Goal: Information Seeking & Learning: Find specific page/section

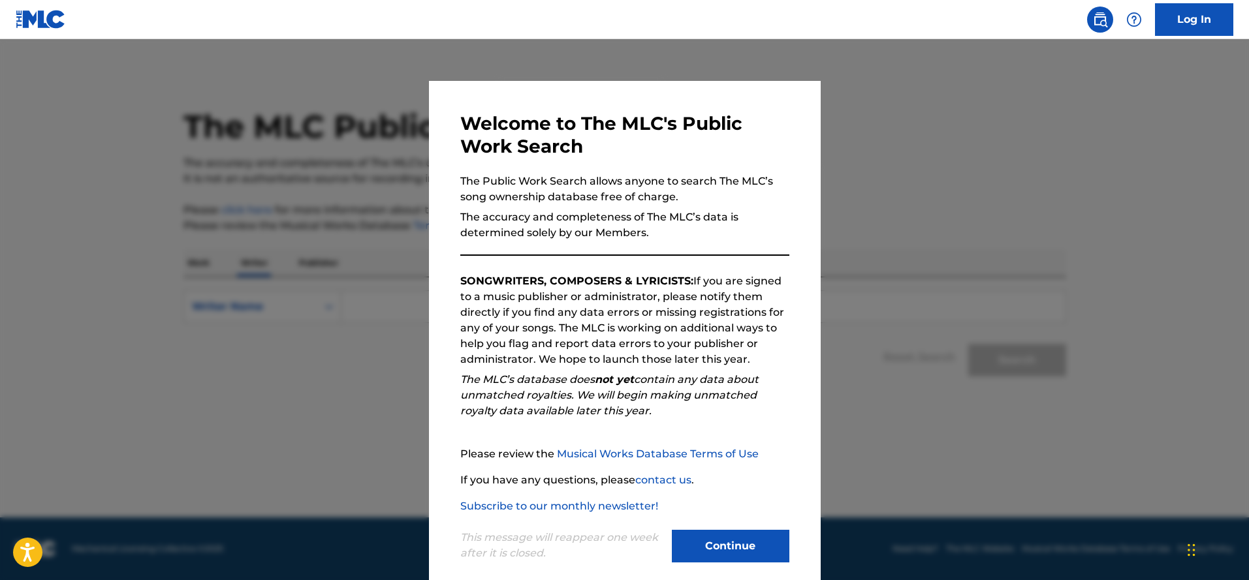
click at [753, 543] on button "Continue" at bounding box center [731, 546] width 118 height 33
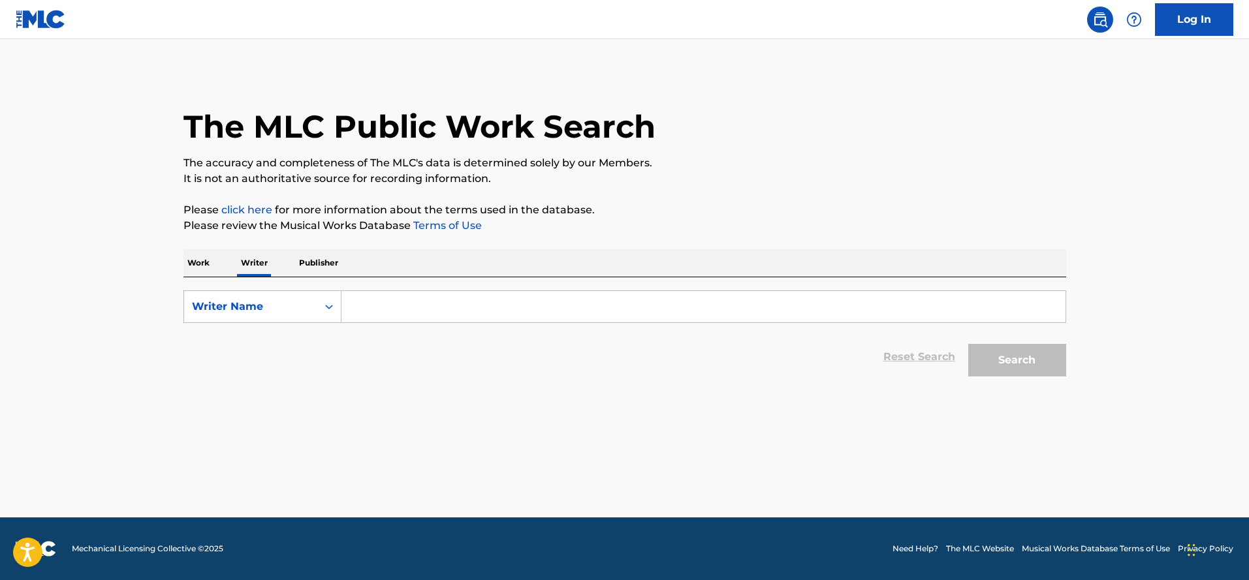
click at [482, 309] on input "Search Form" at bounding box center [703, 306] width 724 height 31
click at [1007, 349] on button "Search" at bounding box center [1017, 360] width 98 height 33
click at [1022, 359] on button "Search" at bounding box center [1017, 360] width 98 height 33
drag, startPoint x: 432, startPoint y: 305, endPoint x: 327, endPoint y: 296, distance: 104.8
click at [327, 296] on div "SearchWithCriteria81b8d513-f29d-44bc-a075-5309eec7eac0 Writer Name Silenceman" at bounding box center [624, 307] width 883 height 33
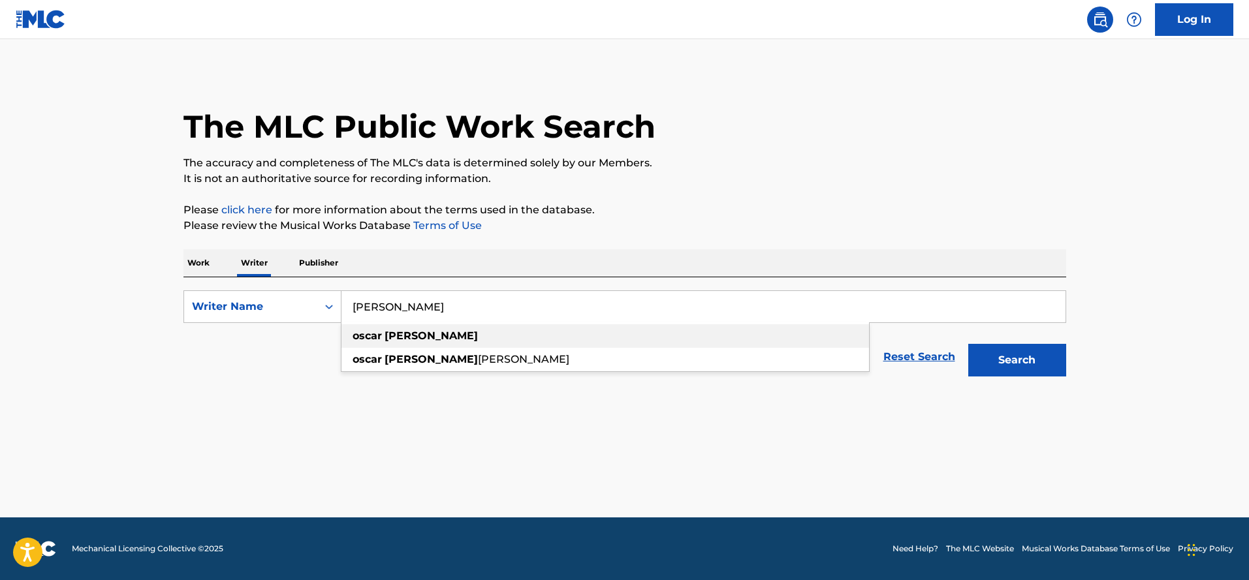
type input "[PERSON_NAME]"
click at [391, 339] on strong "[PERSON_NAME]" at bounding box center [431, 336] width 93 height 12
click at [1015, 364] on button "Search" at bounding box center [1017, 360] width 98 height 33
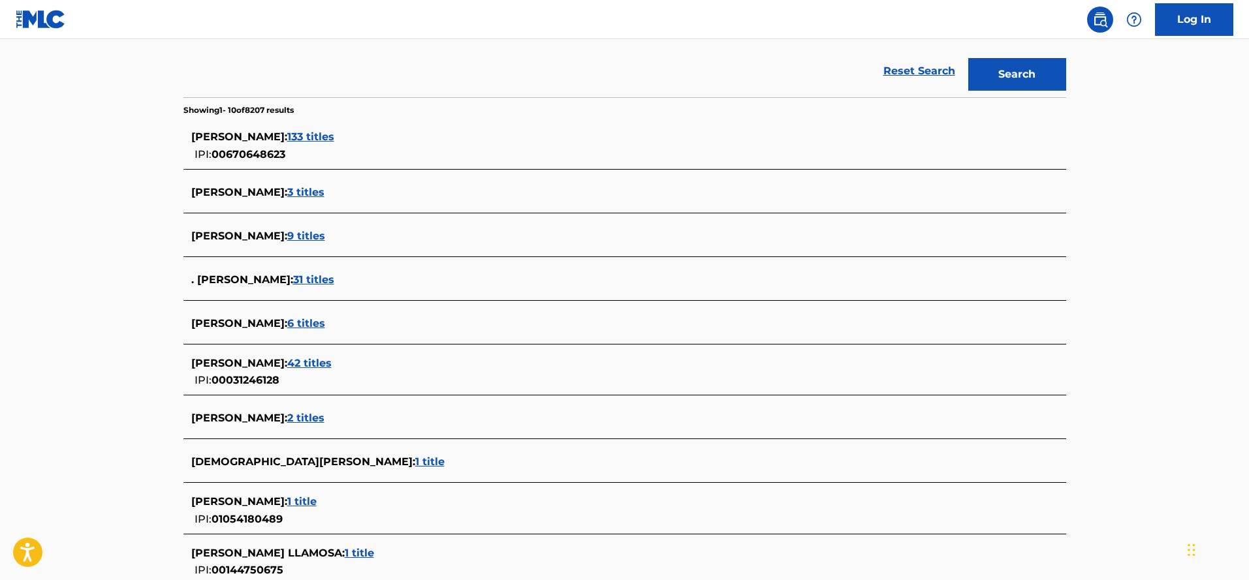
scroll to position [285, 0]
click at [334, 137] on span "133 titles" at bounding box center [310, 137] width 47 height 12
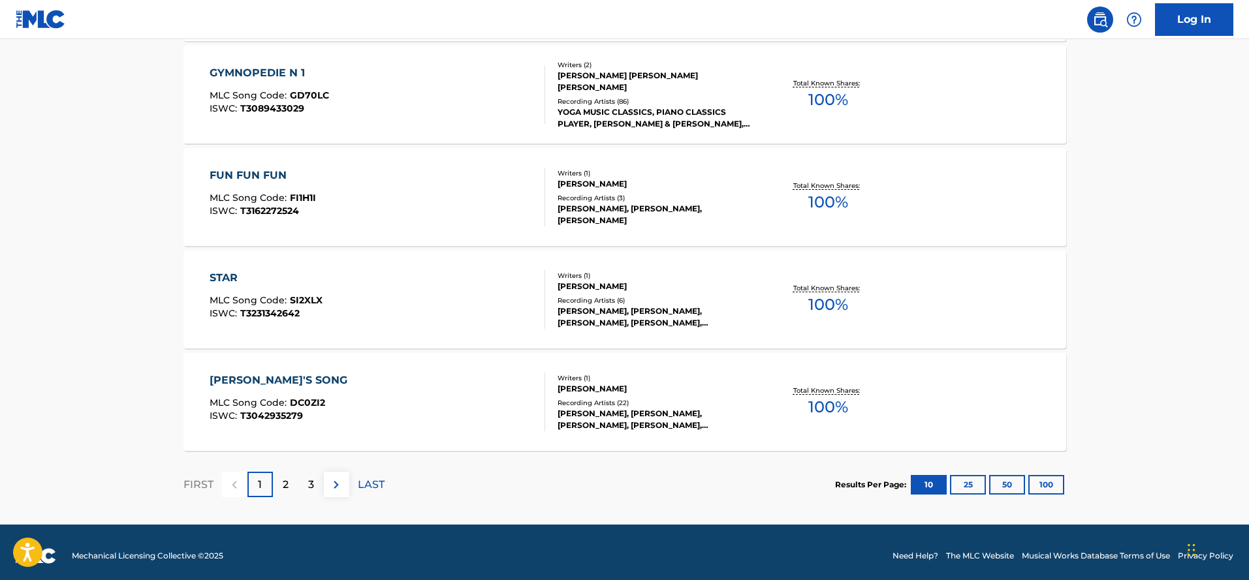
scroll to position [1018, 0]
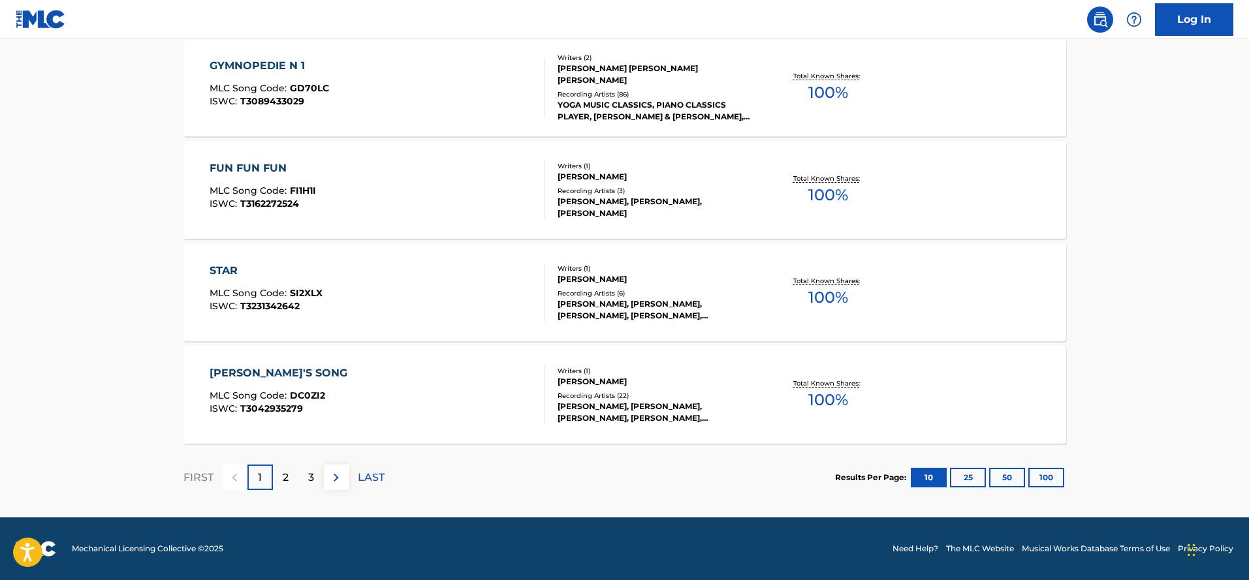
click at [279, 474] on div "2" at bounding box center [285, 477] width 25 height 25
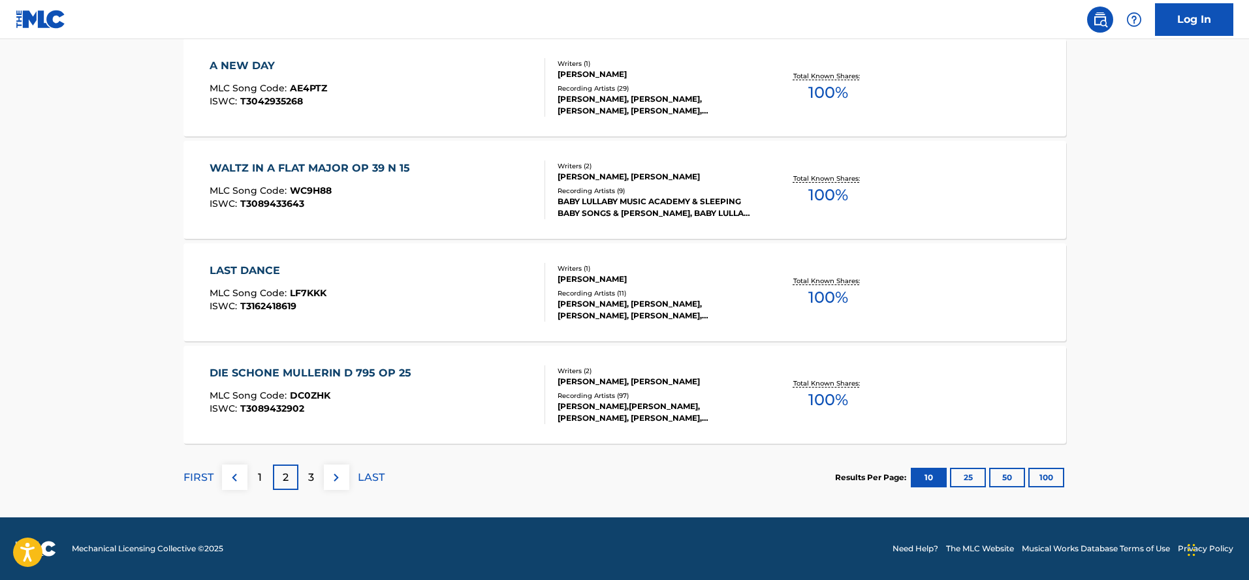
click at [308, 477] on p "3" at bounding box center [311, 478] width 6 height 16
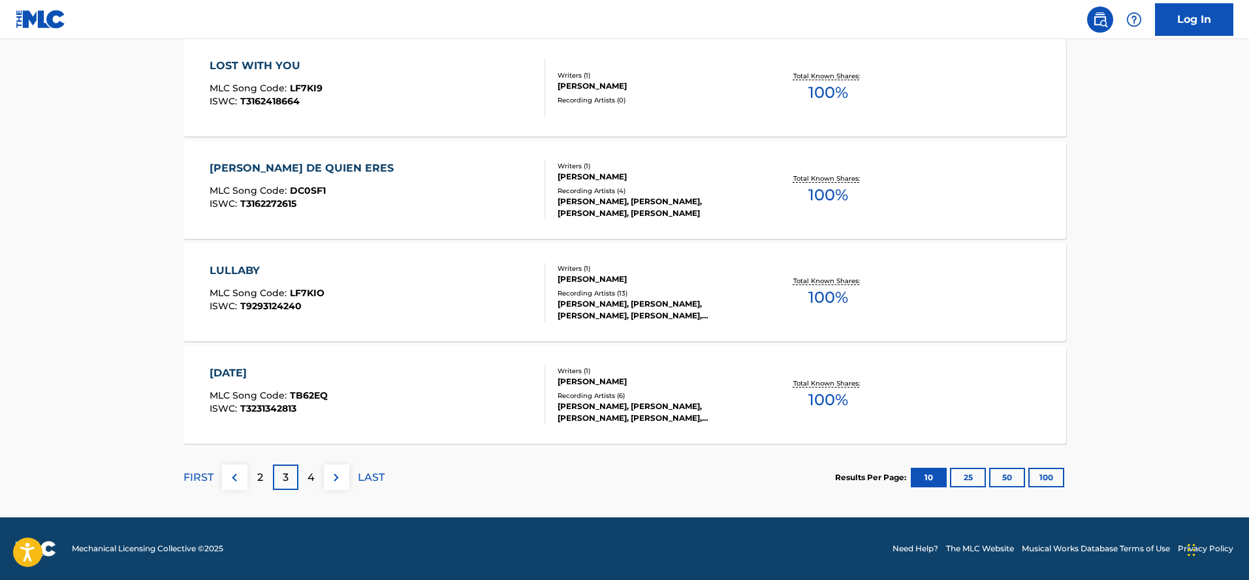
click at [308, 480] on p "4" at bounding box center [311, 478] width 7 height 16
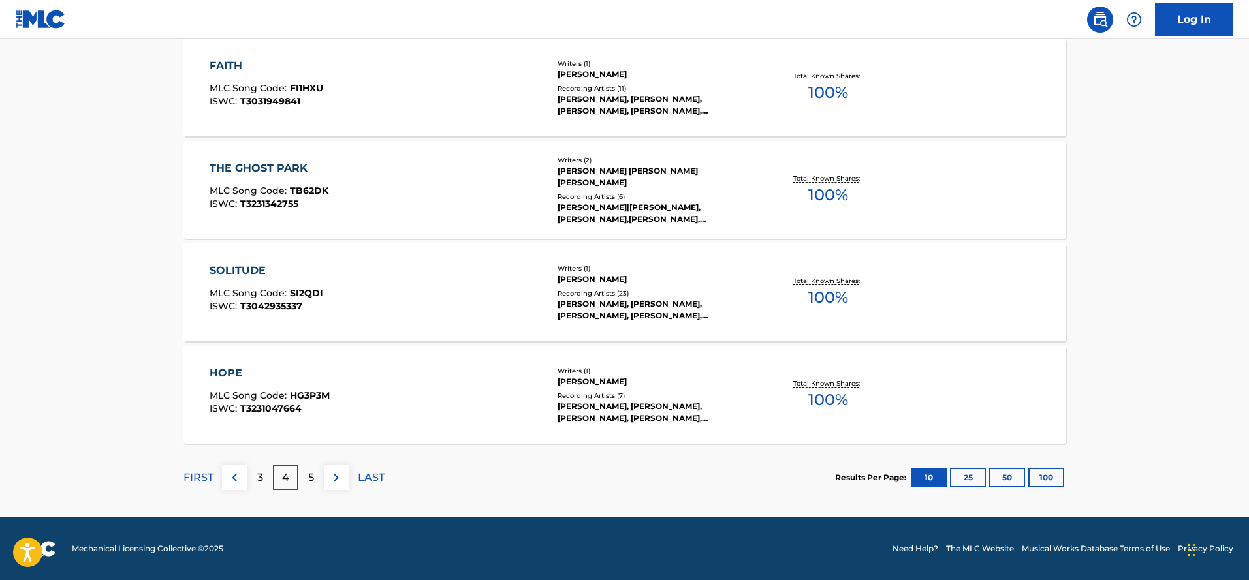
click at [311, 471] on p "5" at bounding box center [311, 478] width 6 height 16
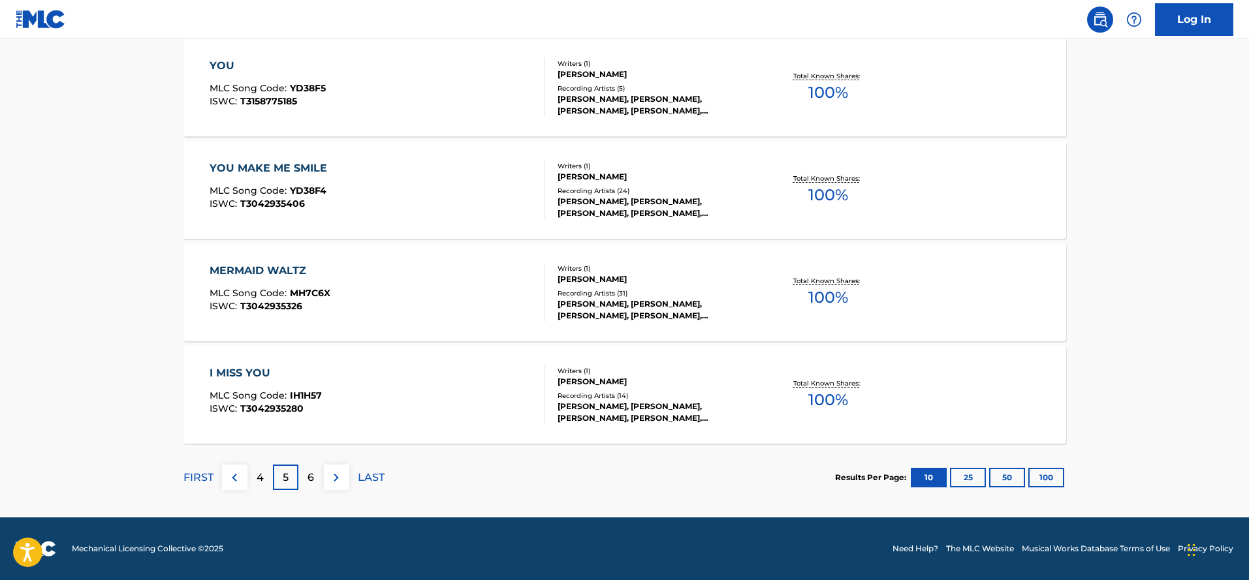
click at [311, 479] on p "6" at bounding box center [311, 478] width 7 height 16
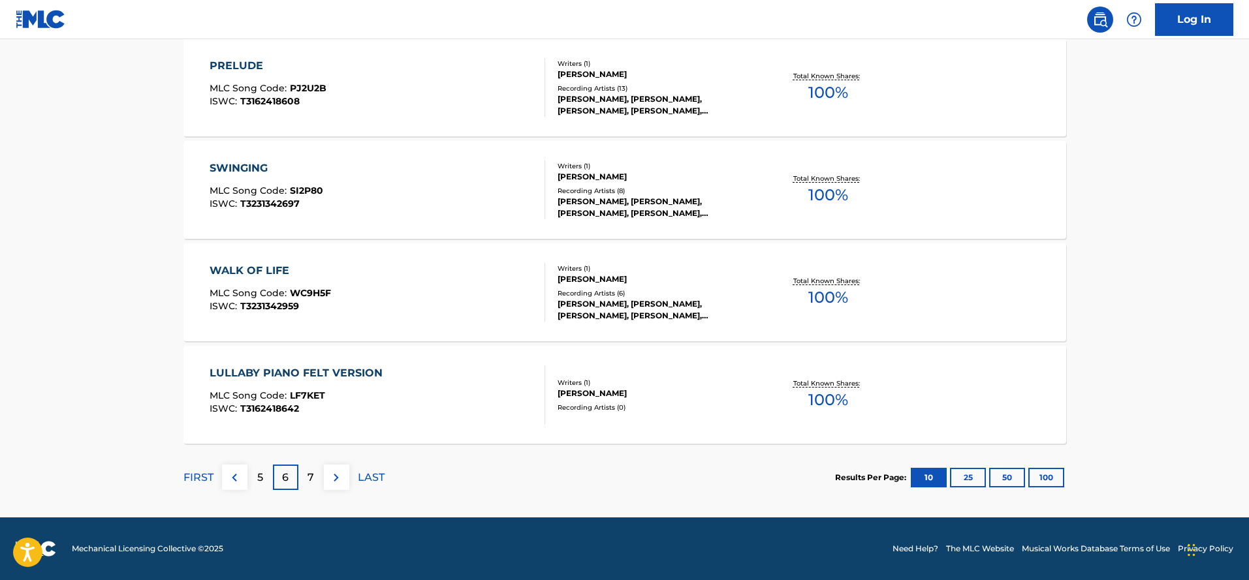
click at [307, 475] on div "7" at bounding box center [310, 477] width 25 height 25
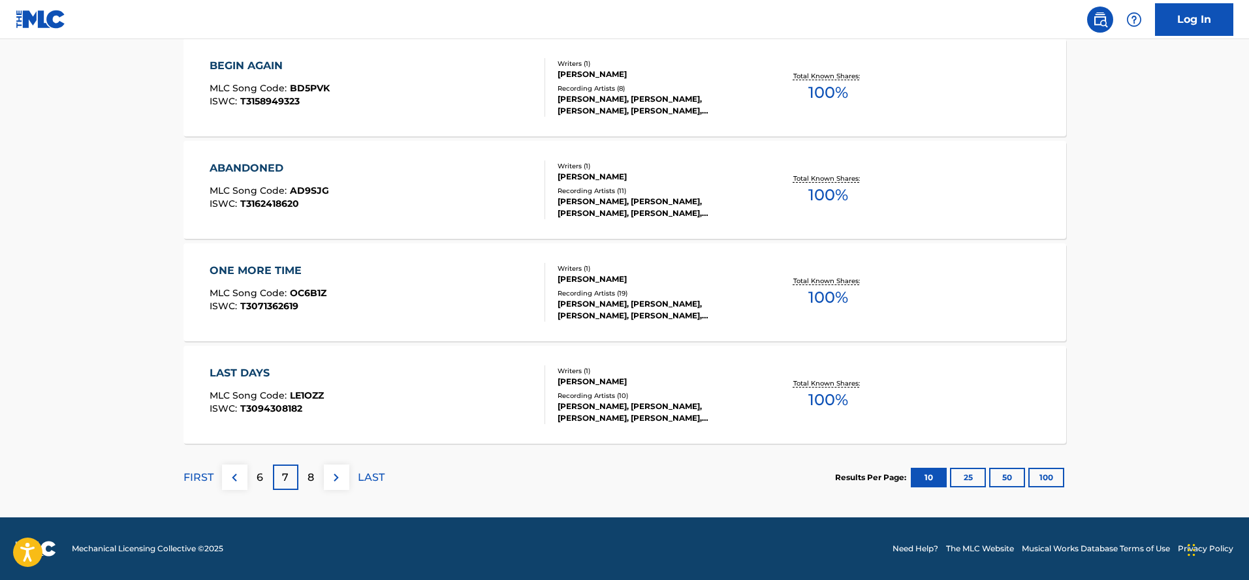
click at [299, 481] on div "8" at bounding box center [310, 477] width 25 height 25
click at [313, 466] on div "9" at bounding box center [310, 477] width 25 height 25
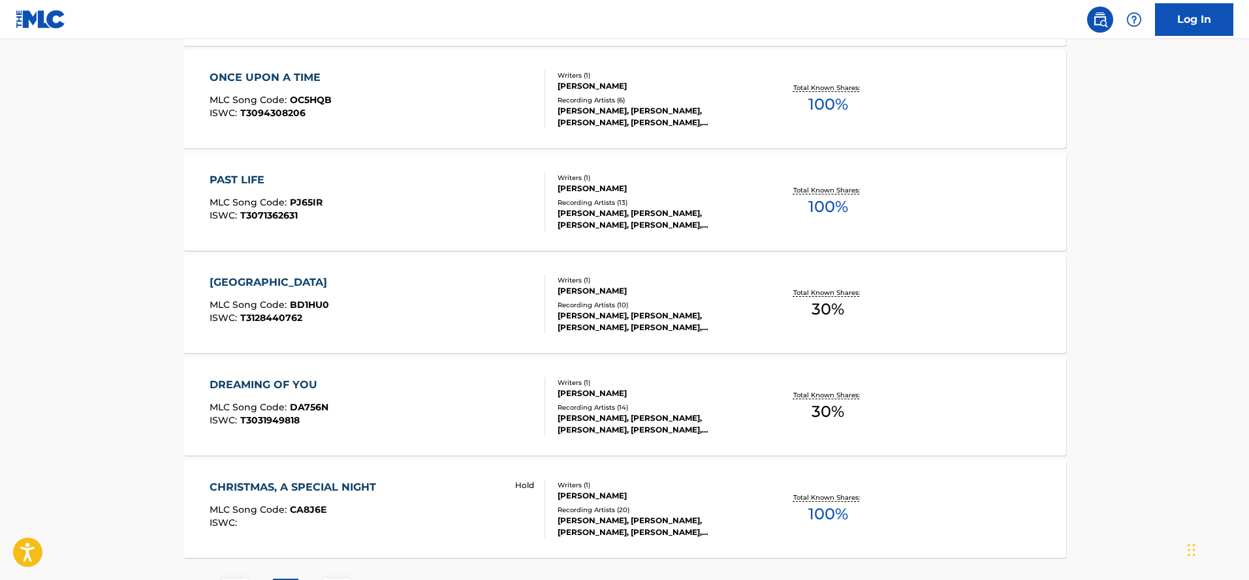
scroll to position [905, 0]
click at [243, 281] on div "[GEOGRAPHIC_DATA]" at bounding box center [272, 282] width 124 height 16
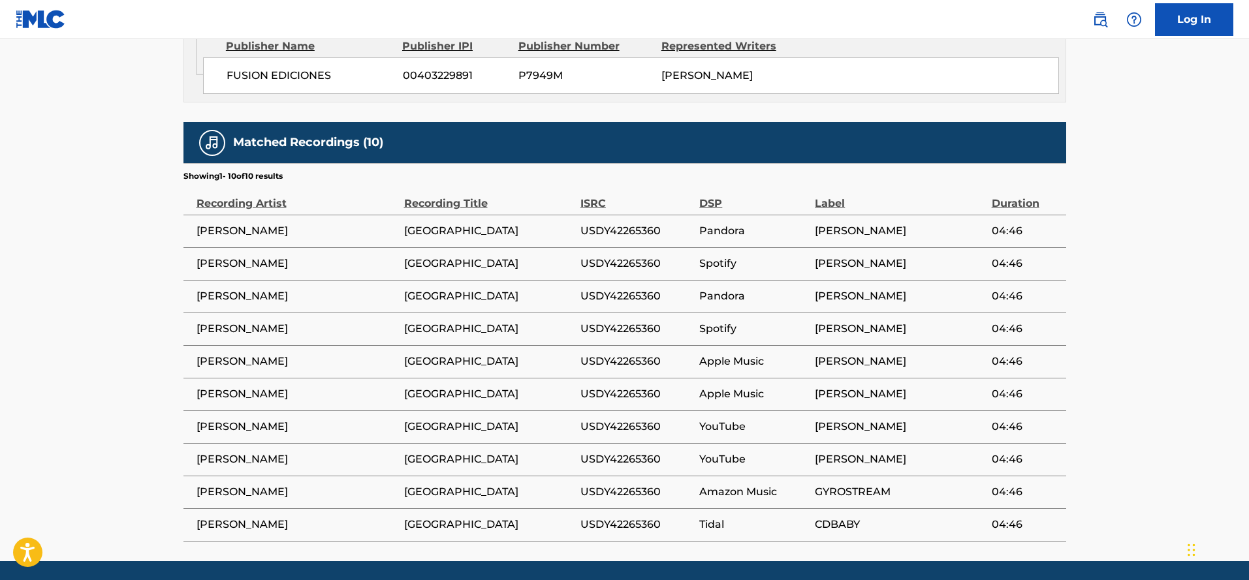
scroll to position [836, 0]
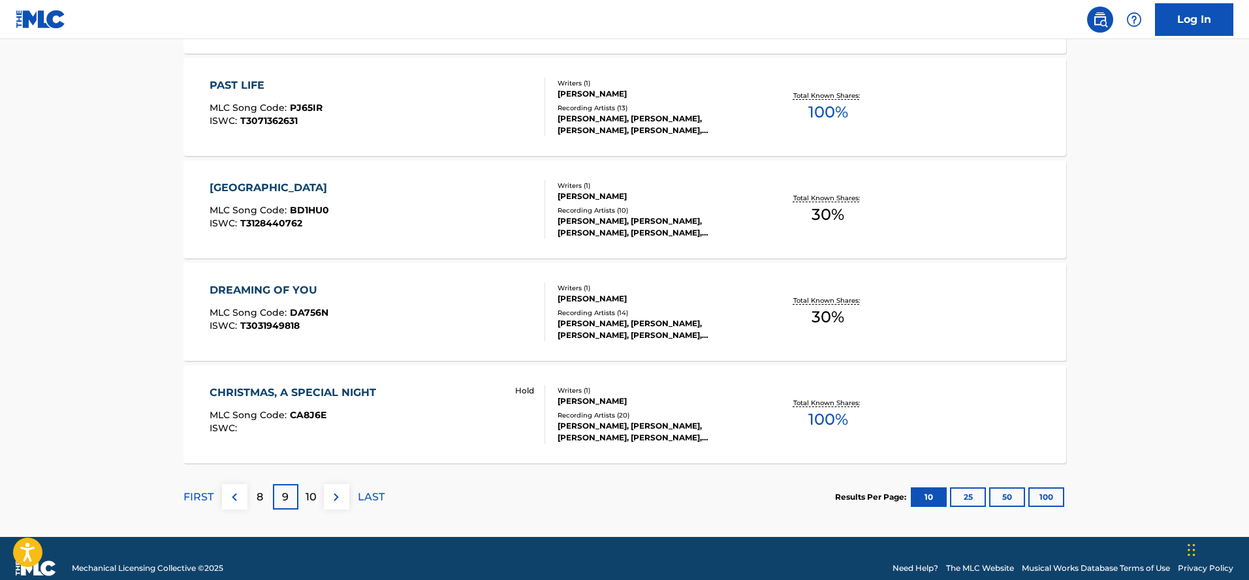
scroll to position [1018, 0]
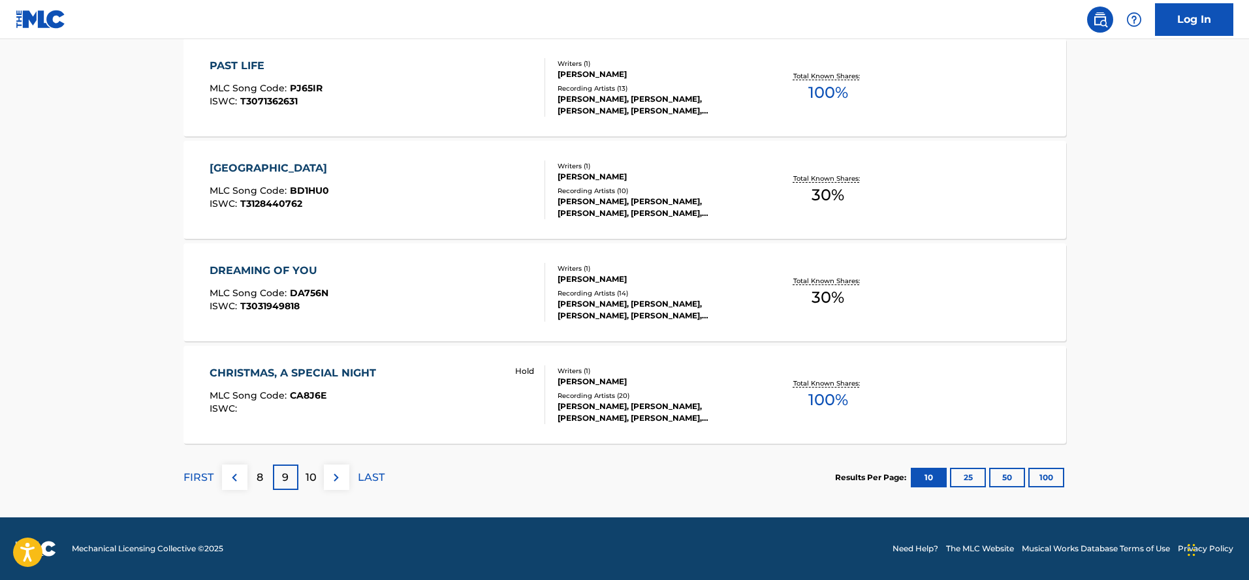
click at [313, 471] on p "10" at bounding box center [311, 478] width 11 height 16
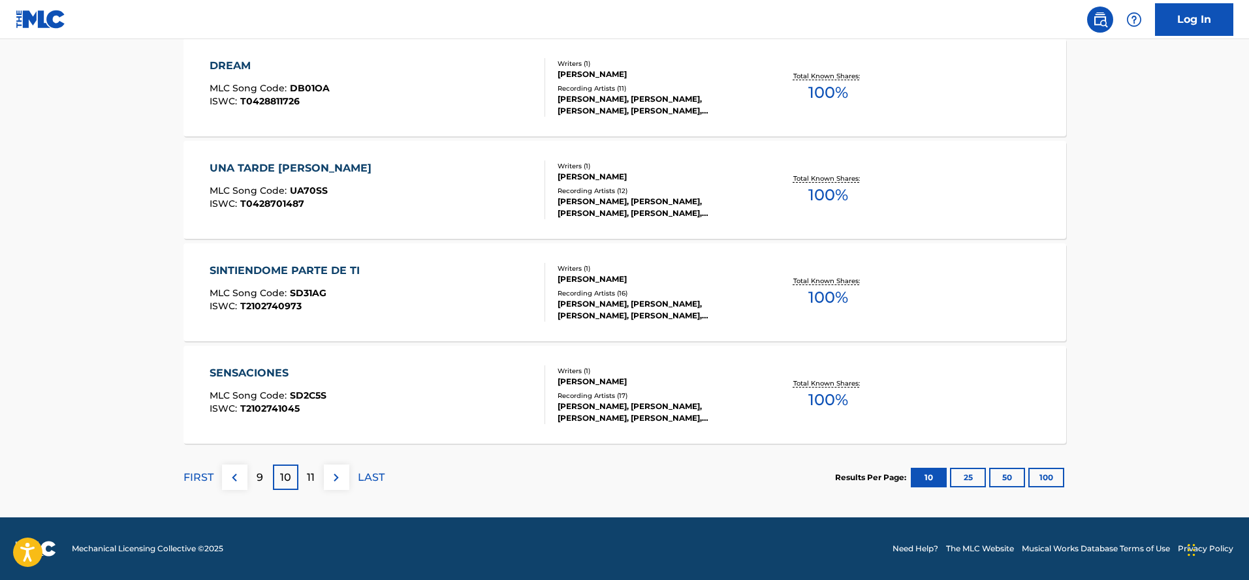
click at [313, 475] on p "11" at bounding box center [311, 478] width 8 height 16
click at [310, 477] on p "12" at bounding box center [311, 478] width 10 height 16
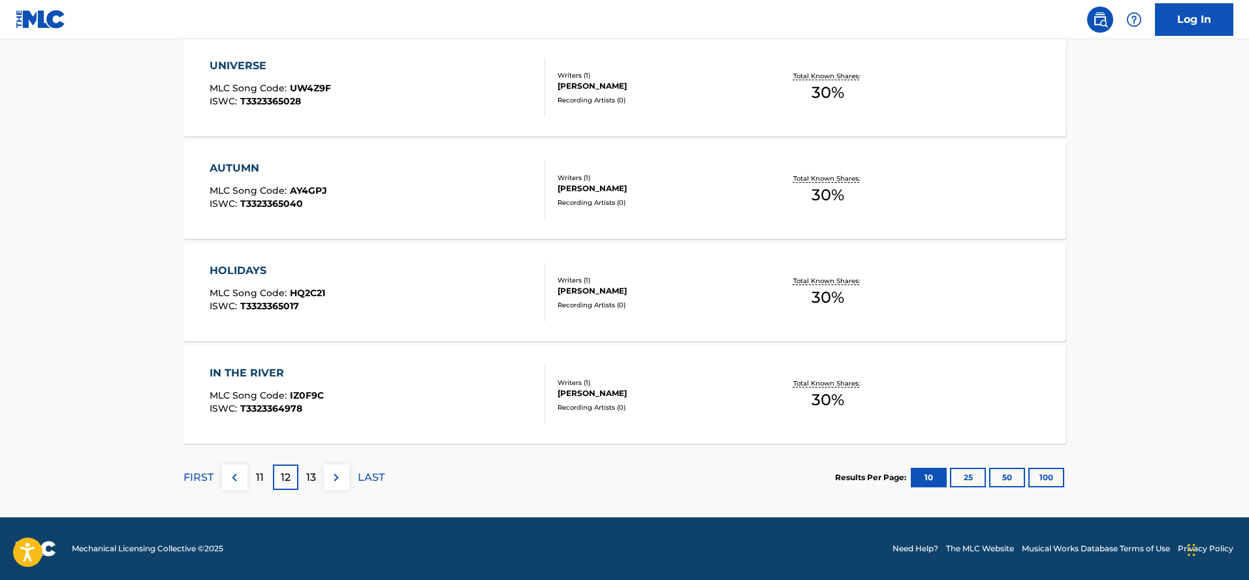
click at [313, 478] on p "13" at bounding box center [311, 478] width 10 height 16
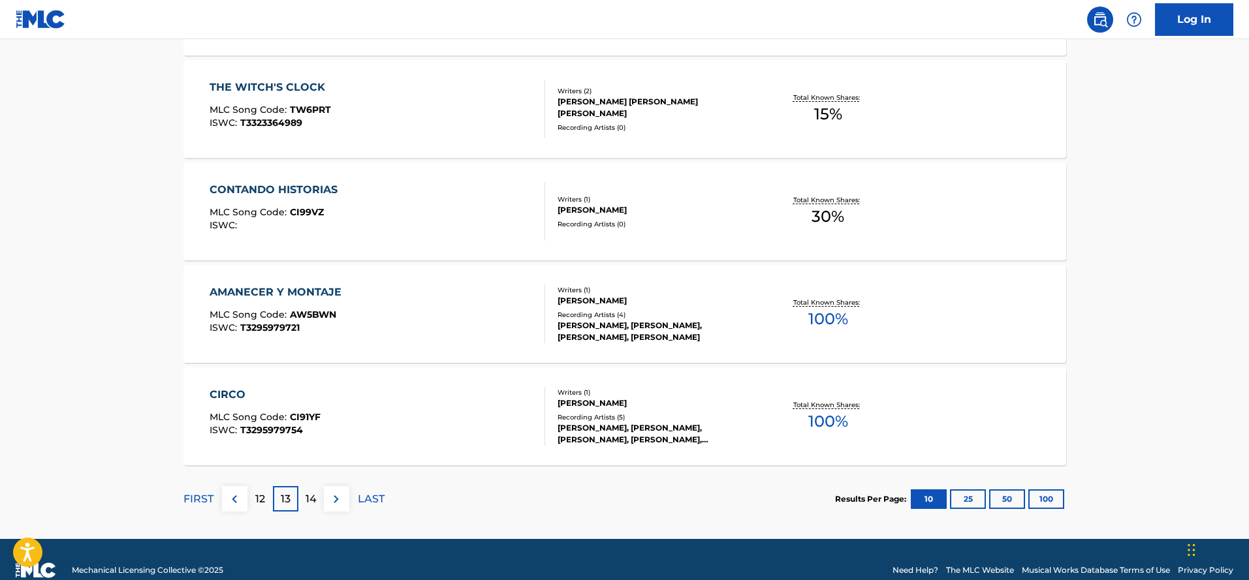
scroll to position [1001, 0]
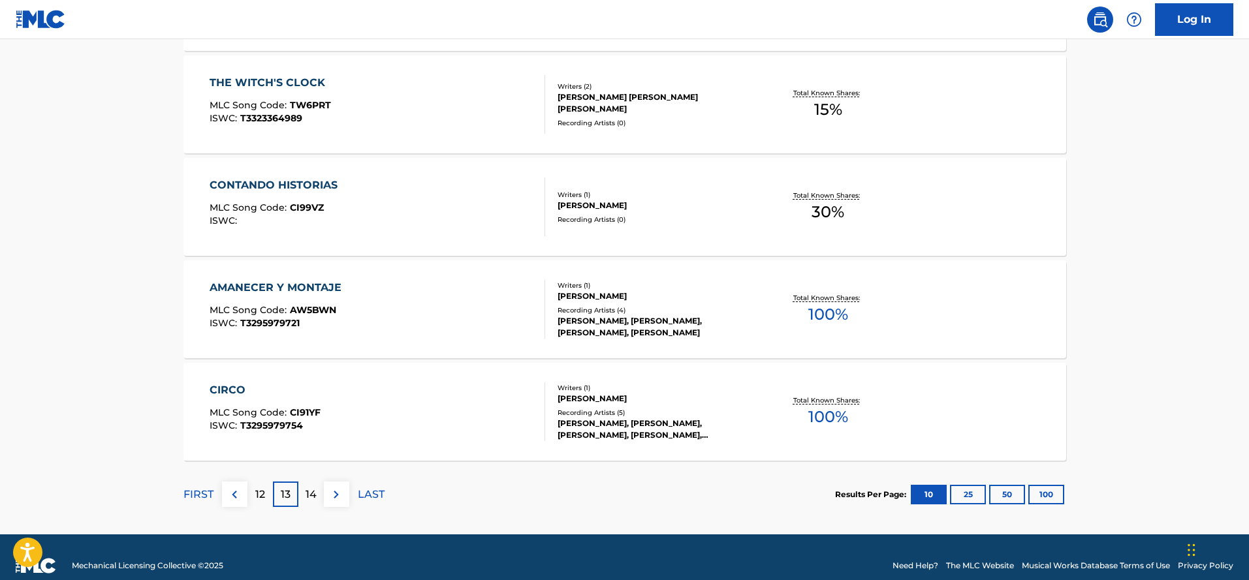
click at [308, 487] on p "14" at bounding box center [311, 495] width 11 height 16
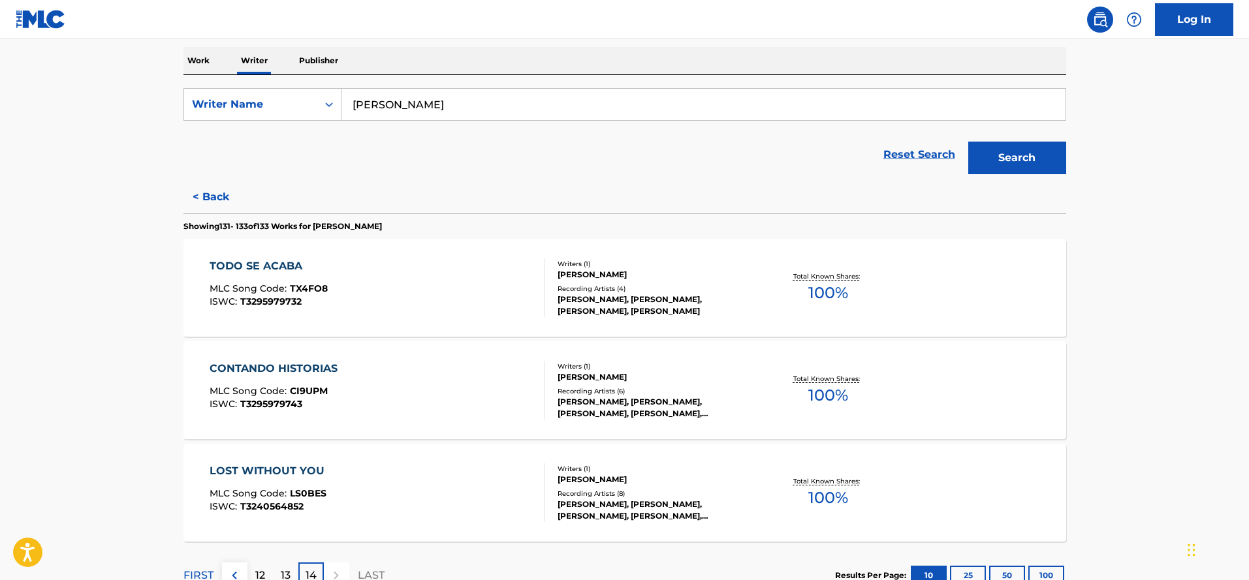
scroll to position [300, 0]
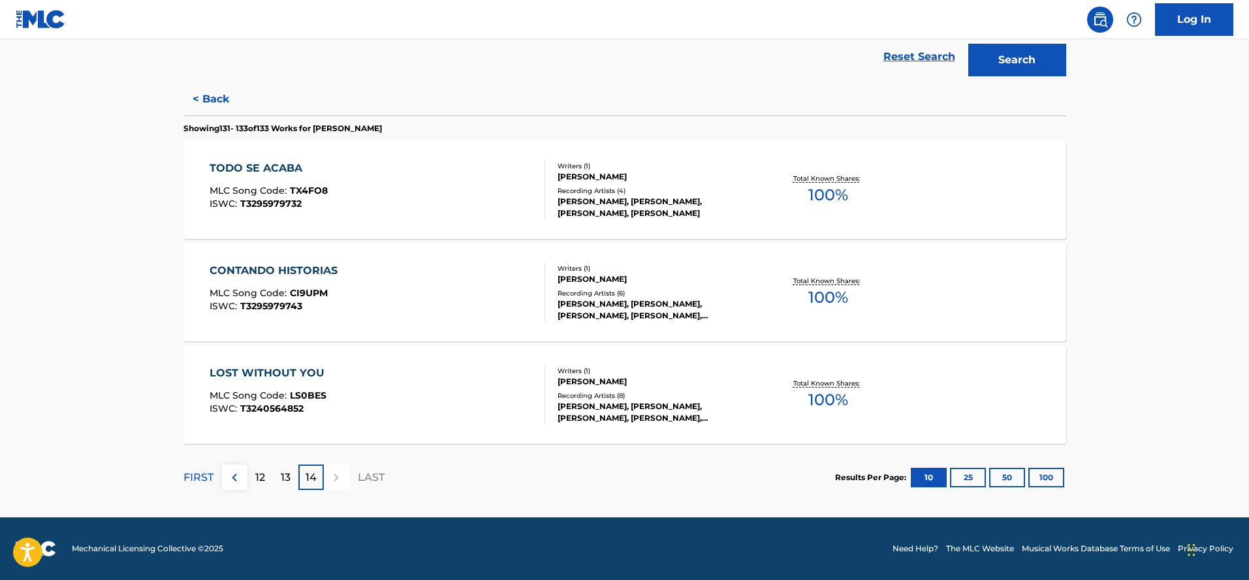
click at [287, 480] on p "13" at bounding box center [286, 478] width 10 height 16
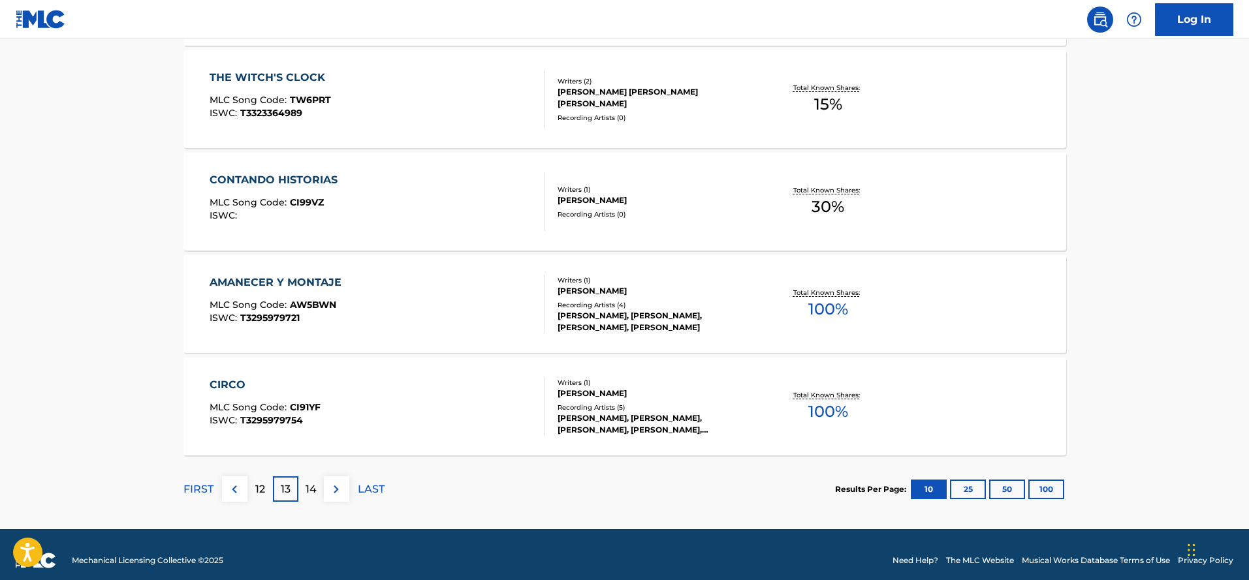
scroll to position [1014, 0]
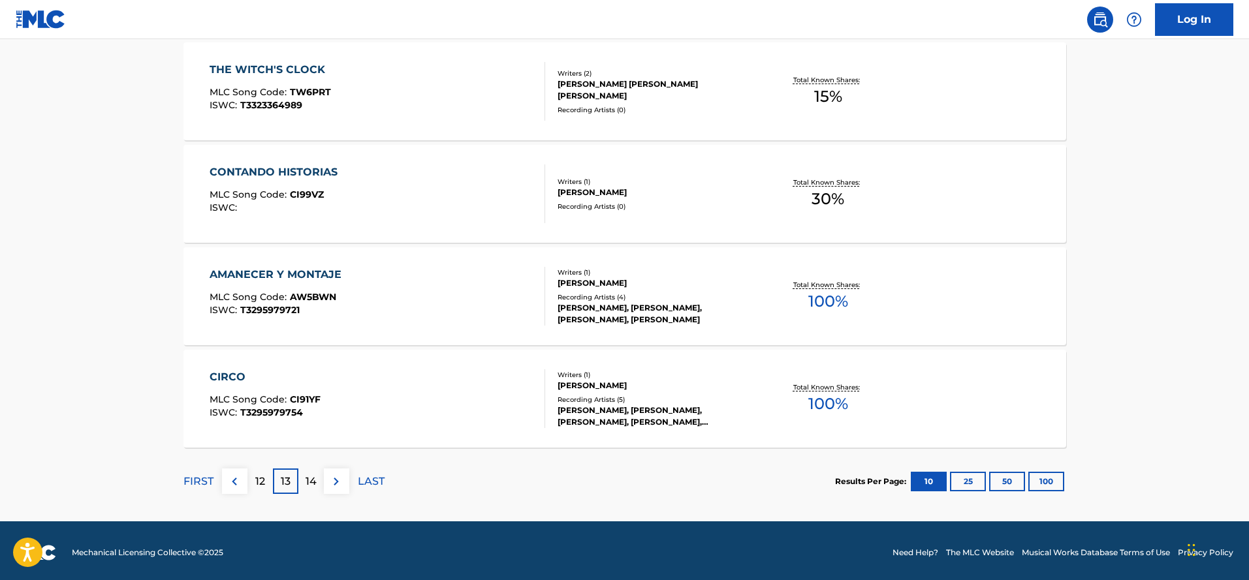
click at [264, 485] on p "12" at bounding box center [260, 482] width 10 height 16
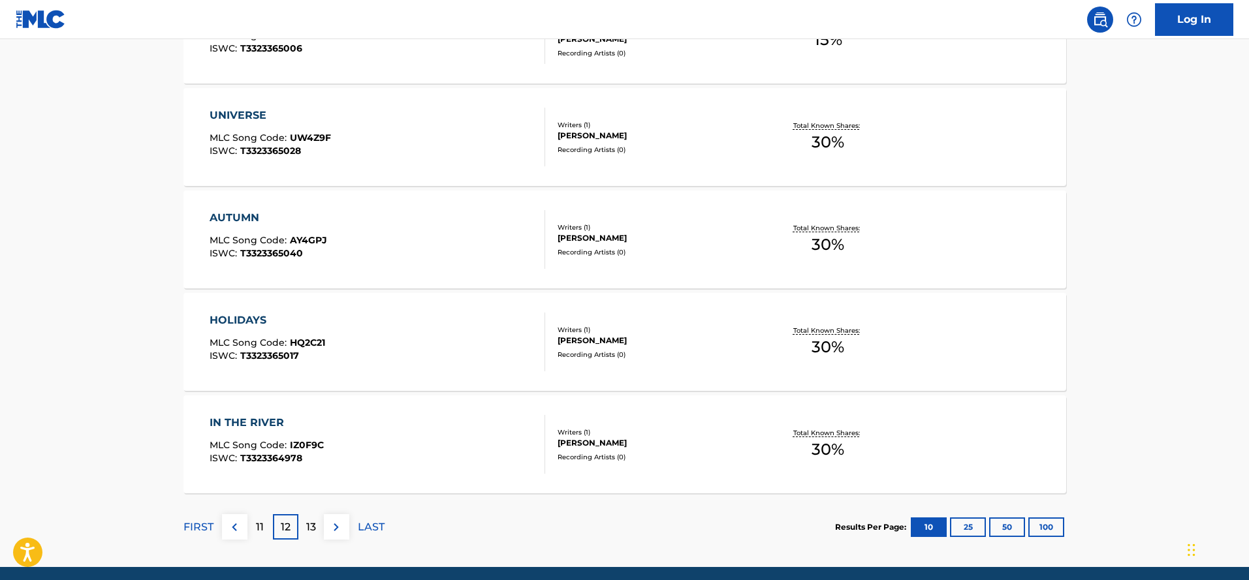
scroll to position [970, 0]
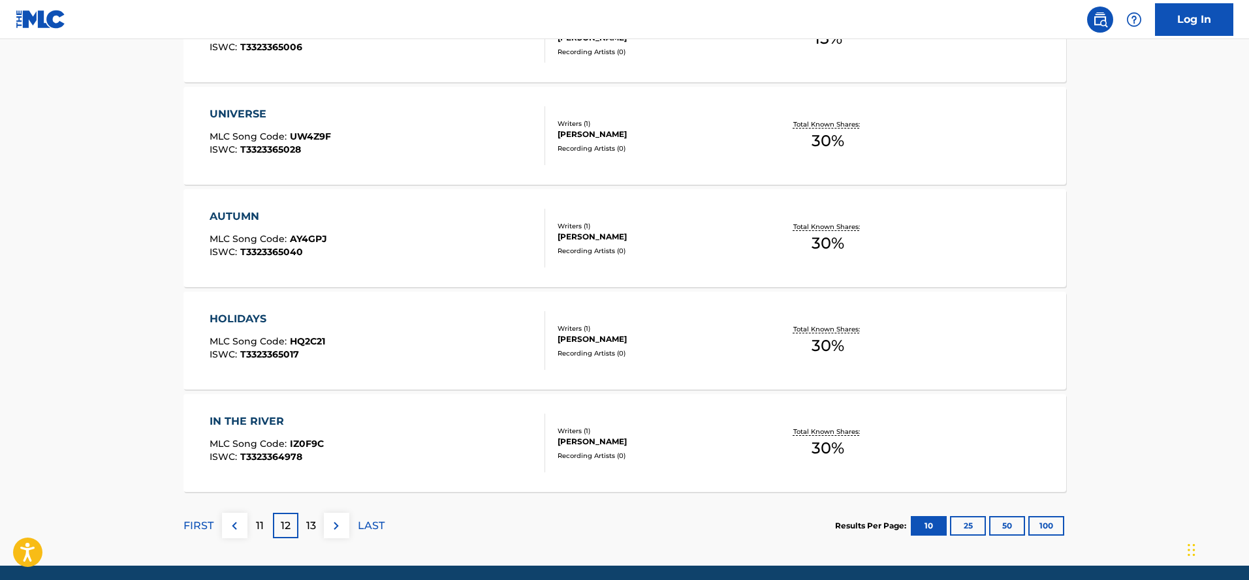
click at [266, 531] on div "11" at bounding box center [259, 525] width 25 height 25
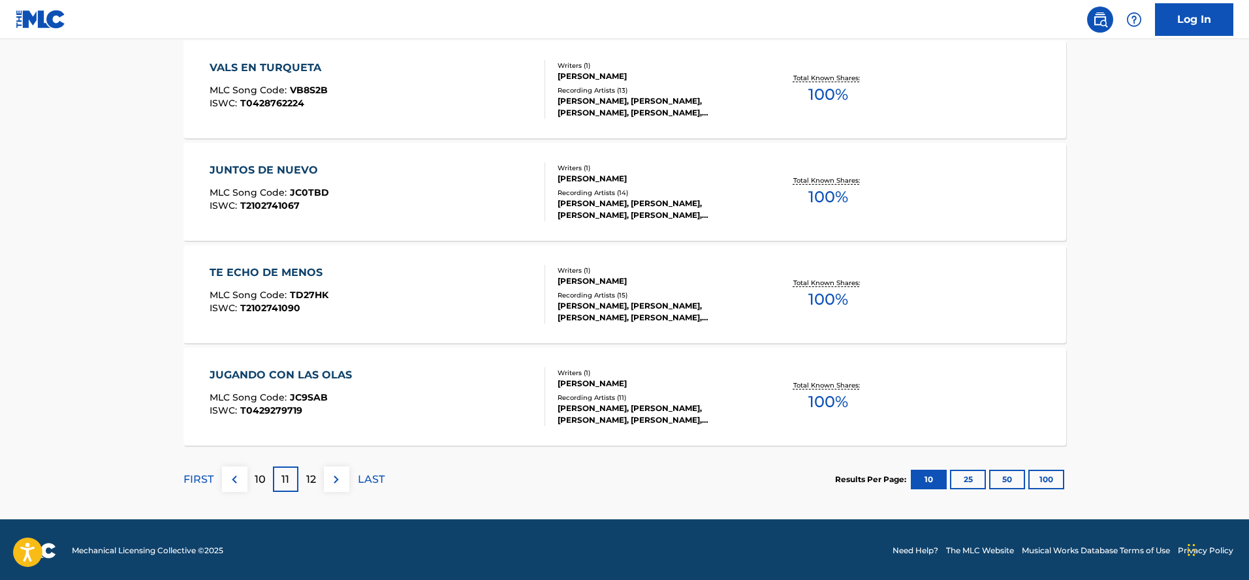
scroll to position [1018, 0]
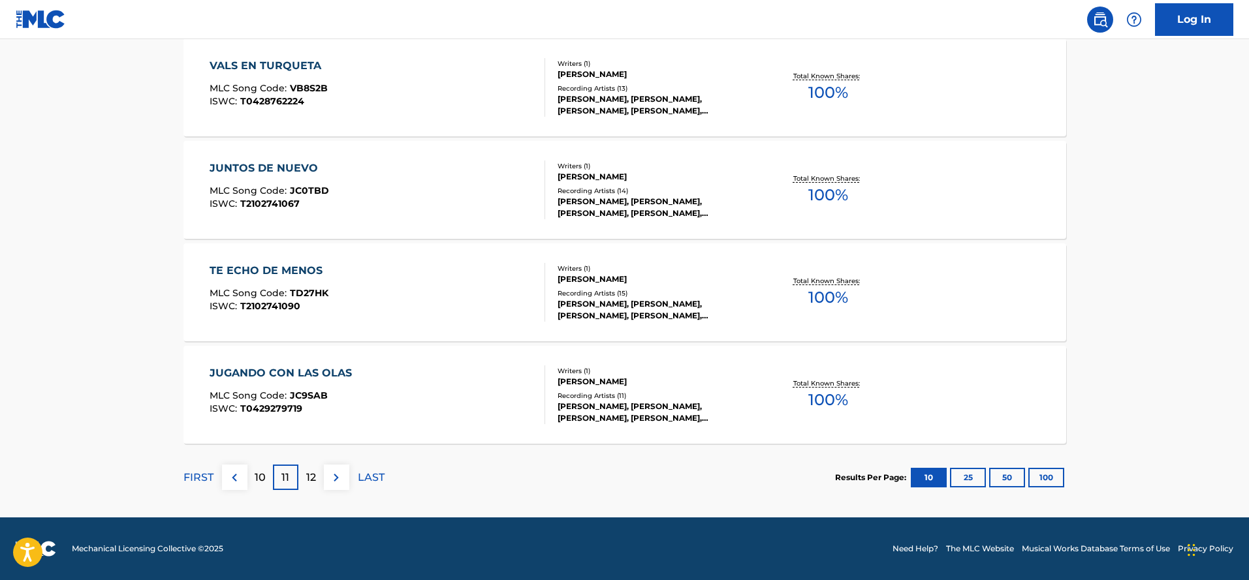
click at [315, 477] on p "12" at bounding box center [311, 478] width 10 height 16
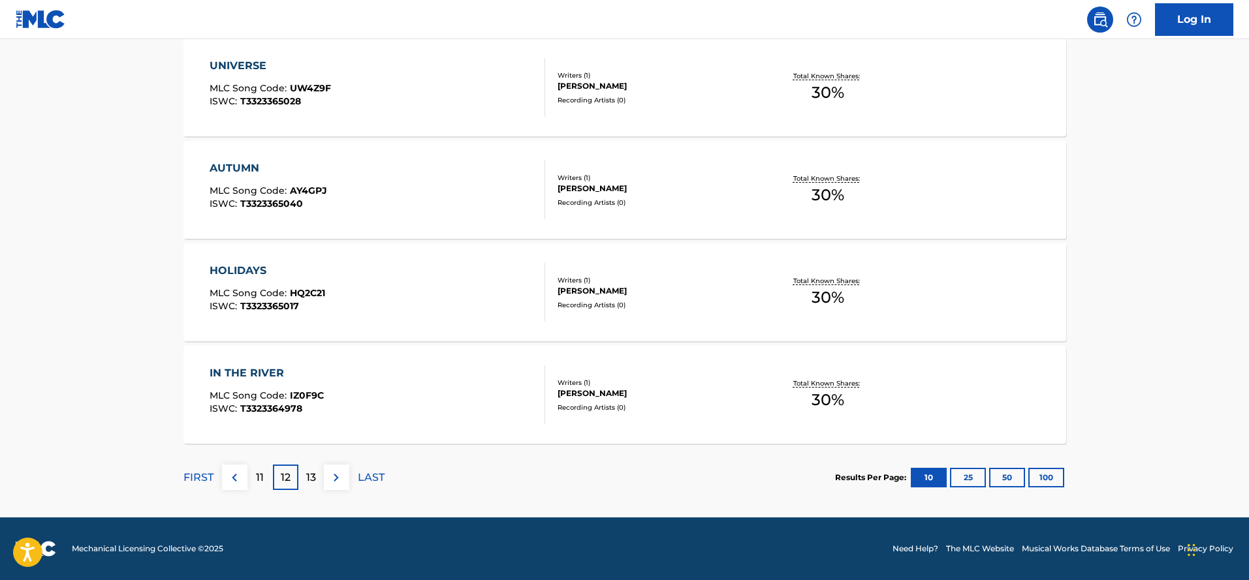
click at [317, 471] on div "13" at bounding box center [310, 477] width 25 height 25
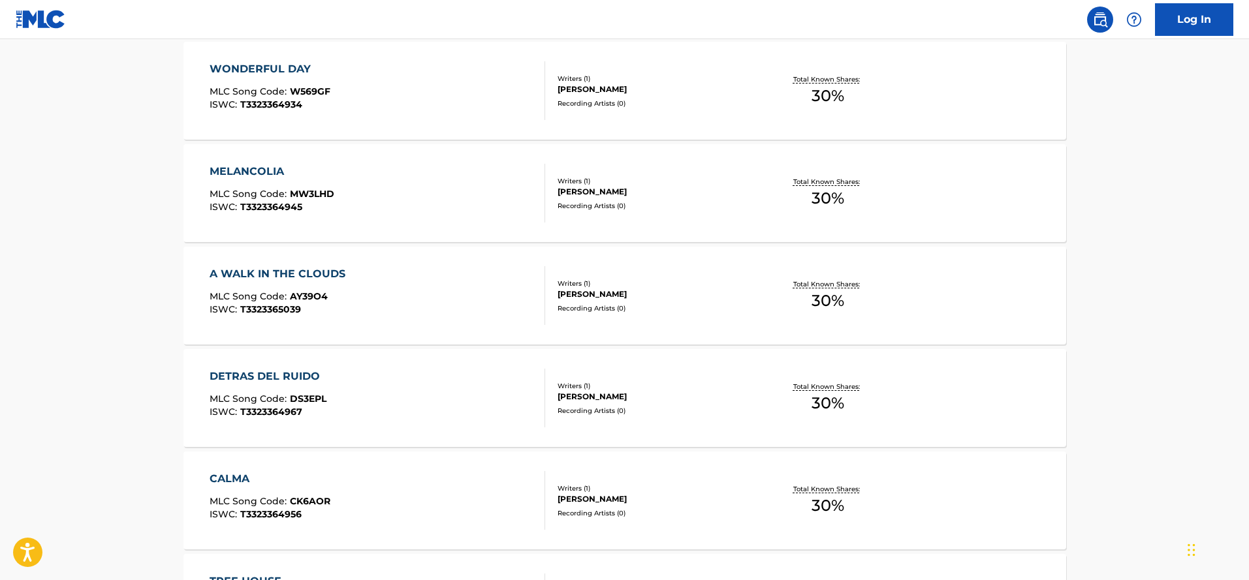
scroll to position [0, 0]
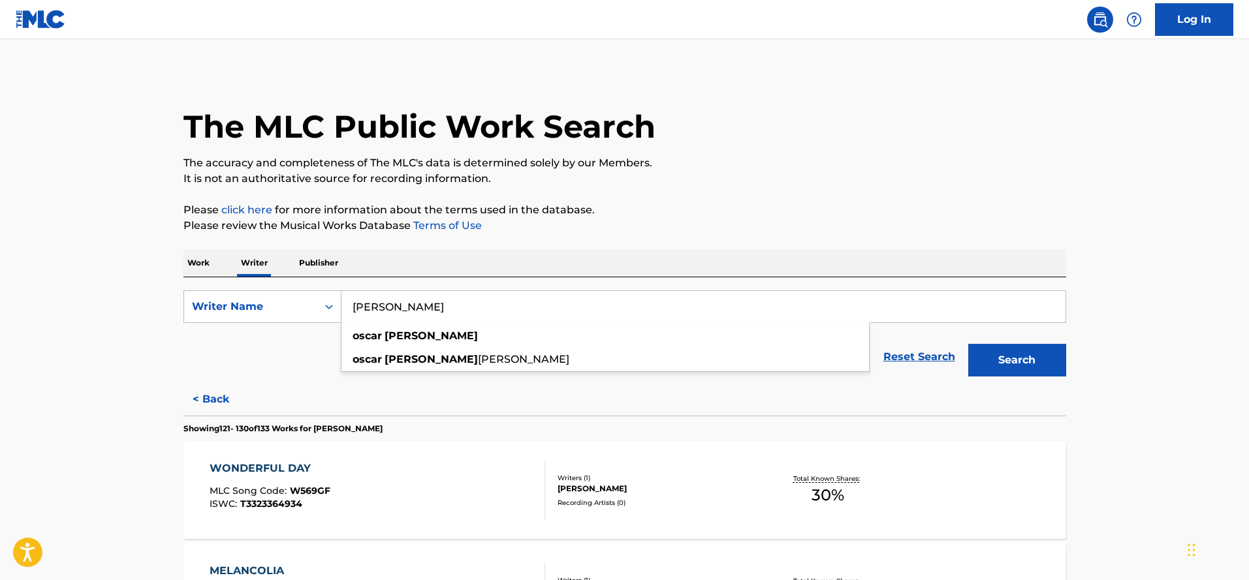
drag, startPoint x: 475, startPoint y: 305, endPoint x: 349, endPoint y: 289, distance: 127.7
click at [349, 289] on div "SearchWithCriteria81b8d513-f29d-44bc-a075-5309eec7eac0 Writer Name [PERSON_NAME…" at bounding box center [624, 330] width 883 height 106
type input "M"
type input "magic piano covers"
click at [968, 344] on button "Search" at bounding box center [1017, 360] width 98 height 33
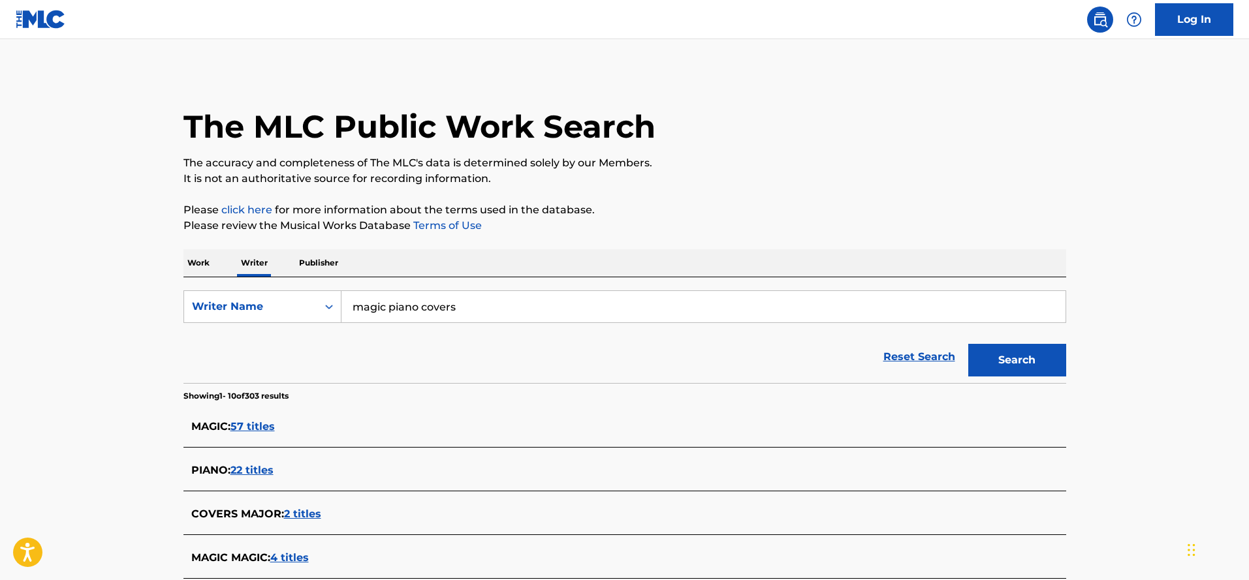
drag, startPoint x: 483, startPoint y: 305, endPoint x: 354, endPoint y: 300, distance: 129.4
click at [354, 300] on input "magic piano covers" at bounding box center [703, 306] width 724 height 31
click at [403, 343] on div "javi lobe" at bounding box center [605, 336] width 528 height 24
click at [1028, 366] on button "Search" at bounding box center [1017, 360] width 98 height 33
click at [370, 310] on input "javi lobe" at bounding box center [703, 306] width 724 height 31
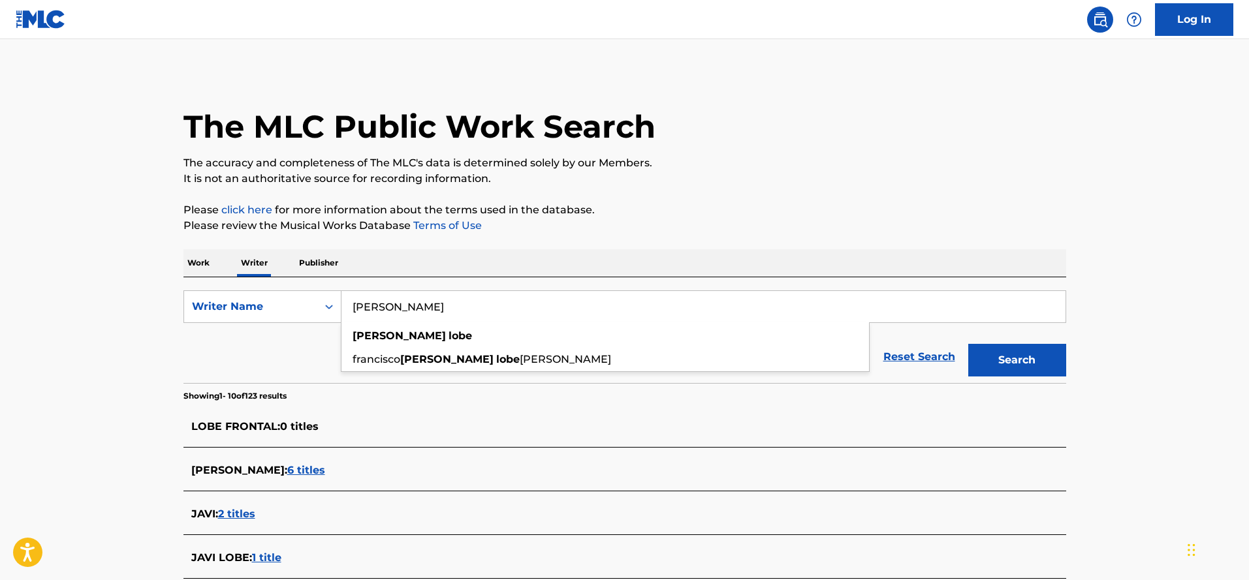
type input "[PERSON_NAME]"
click at [1025, 356] on button "Search" at bounding box center [1017, 360] width 98 height 33
